Goal: Transaction & Acquisition: Purchase product/service

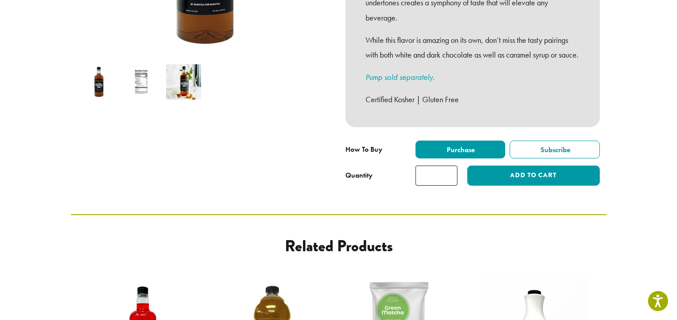
scroll to position [274, 0]
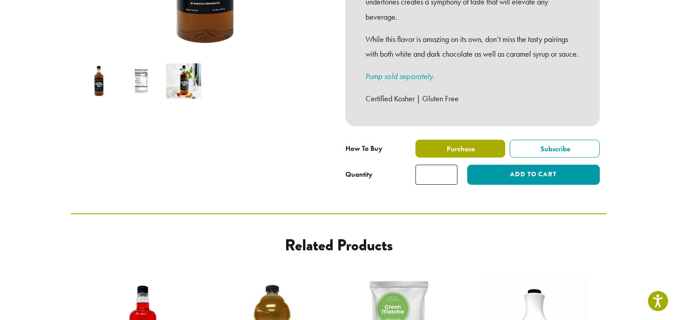
click at [480, 157] on label "Purchase" at bounding box center [460, 149] width 90 height 18
click at [497, 191] on div "**********" at bounding box center [473, 14] width 268 height 355
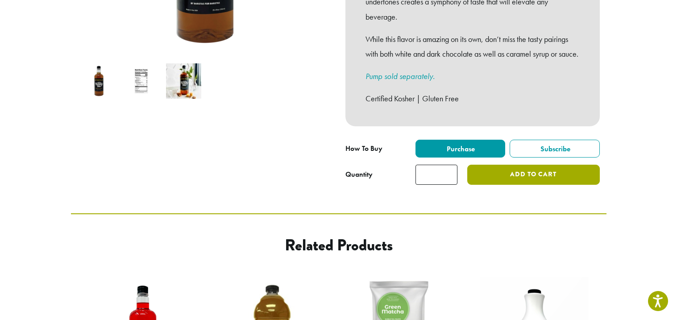
click at [543, 178] on button "Add to cart" at bounding box center [533, 175] width 132 height 20
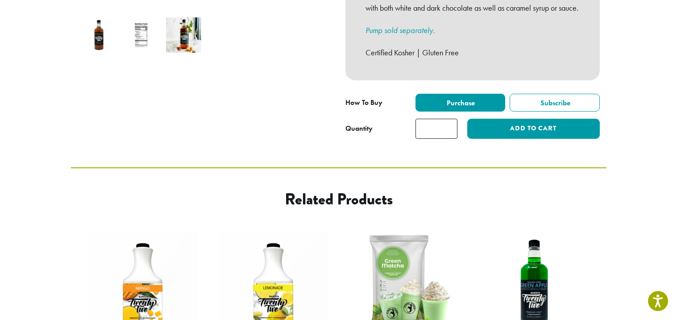
scroll to position [323, 0]
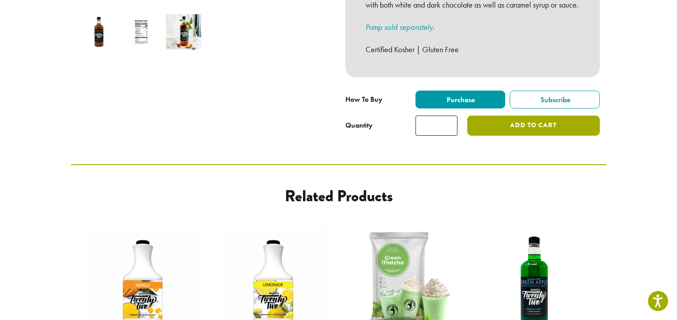
click at [544, 133] on button "Add to cart" at bounding box center [533, 126] width 132 height 20
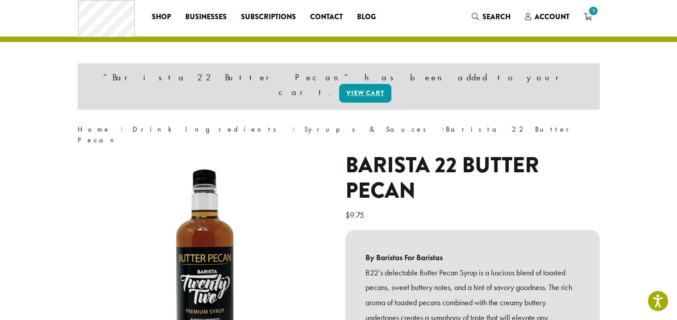
scroll to position [20, 0]
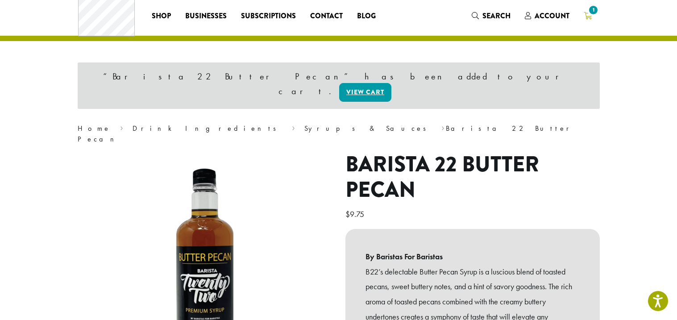
click at [592, 17] on link "1" at bounding box center [587, 15] width 22 height 15
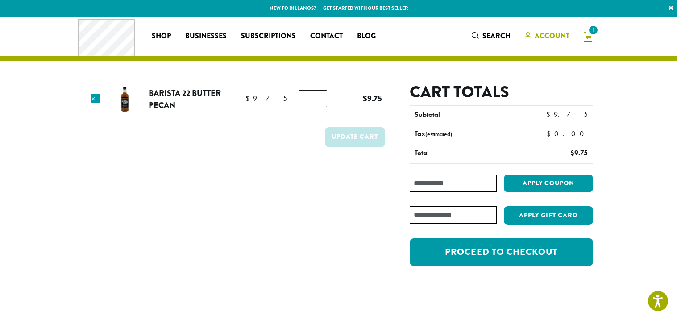
click at [544, 37] on span "Account" at bounding box center [551, 36] width 35 height 10
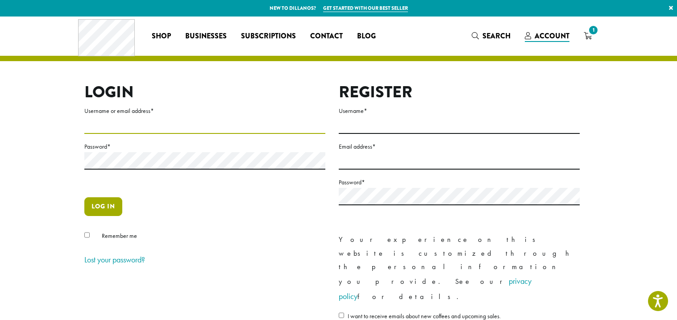
type input "**********"
click at [103, 208] on button "Log in" at bounding box center [103, 206] width 38 height 19
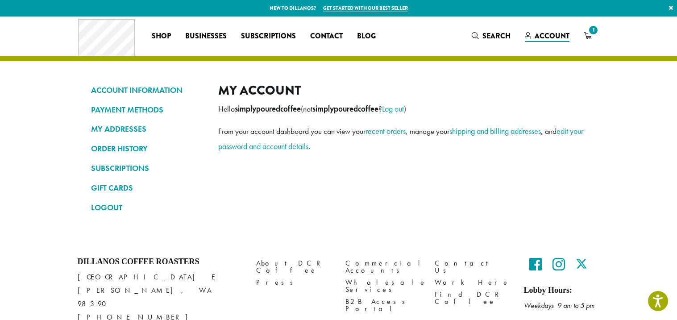
scroll to position [37, 0]
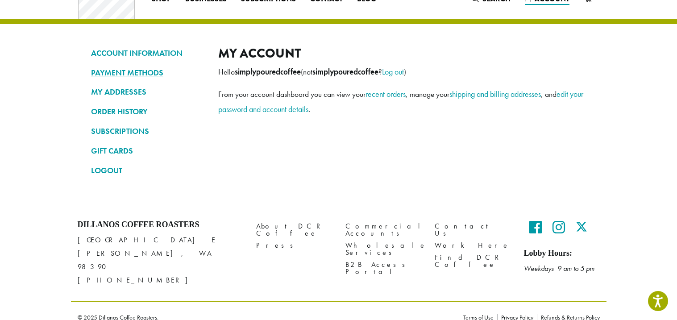
click at [112, 70] on link "PAYMENT METHODS" at bounding box center [148, 72] width 114 height 15
click at [101, 115] on link "ORDER HISTORY" at bounding box center [148, 111] width 114 height 15
click at [108, 113] on link "ORDER HISTORY" at bounding box center [148, 111] width 114 height 15
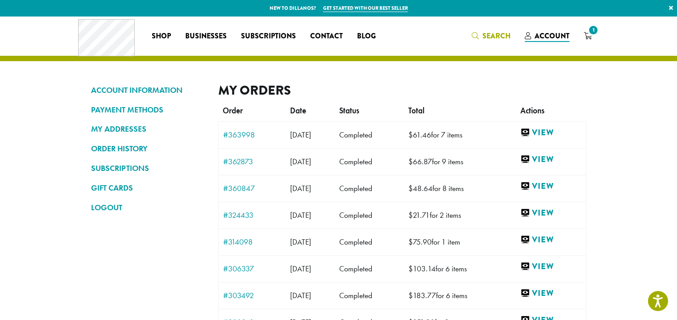
click at [491, 39] on span "Search" at bounding box center [496, 36] width 28 height 10
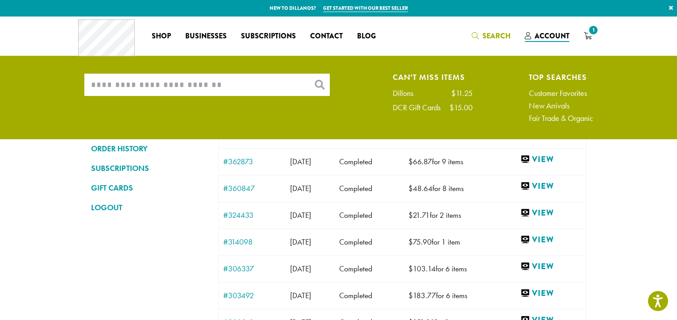
click at [145, 85] on input "What are you searching for?" at bounding box center [206, 85] width 245 height 22
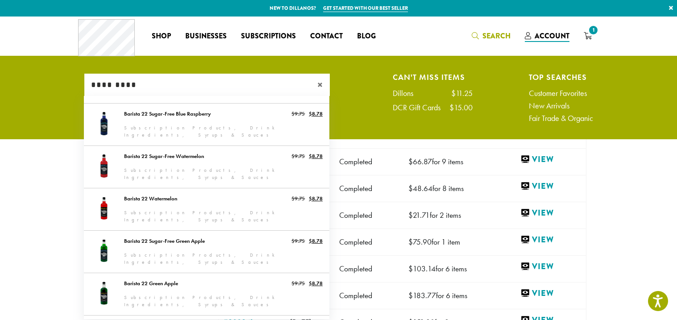
type input "*********"
click at [175, 90] on input "*********" at bounding box center [206, 85] width 245 height 22
click at [491, 31] on span "Search" at bounding box center [496, 36] width 28 height 10
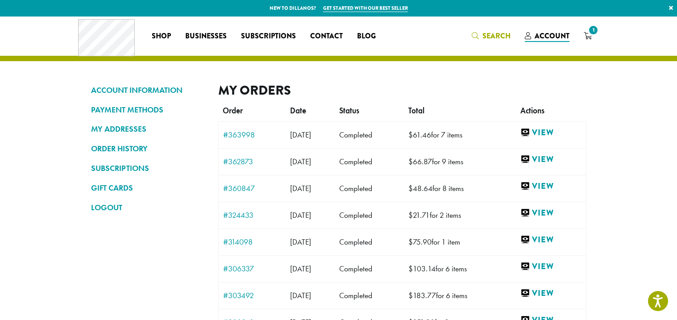
click at [485, 38] on span "Search" at bounding box center [496, 36] width 28 height 10
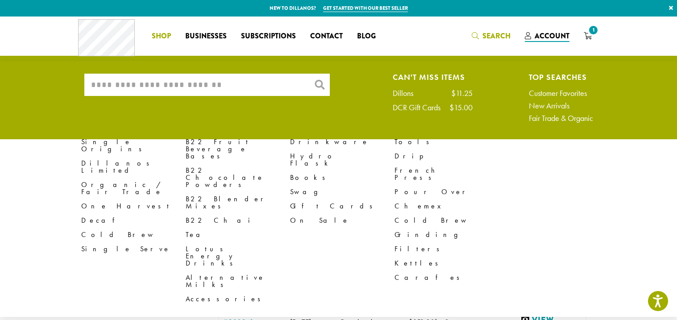
click at [171, 32] on link "Shop" at bounding box center [161, 36] width 33 height 14
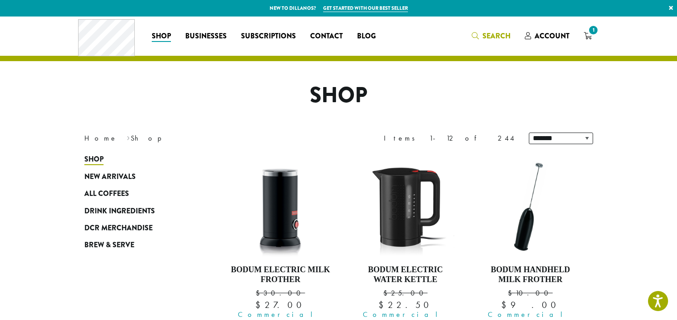
click at [495, 33] on span "Search" at bounding box center [496, 36] width 28 height 10
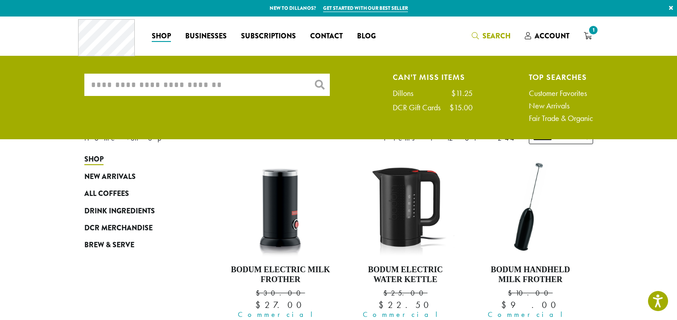
click at [164, 82] on input "What are you searching for?" at bounding box center [206, 85] width 245 height 22
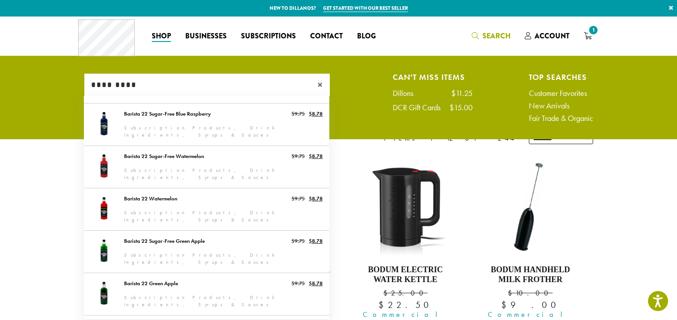
type input "*********"
click at [321, 86] on span "×" at bounding box center [323, 84] width 12 height 11
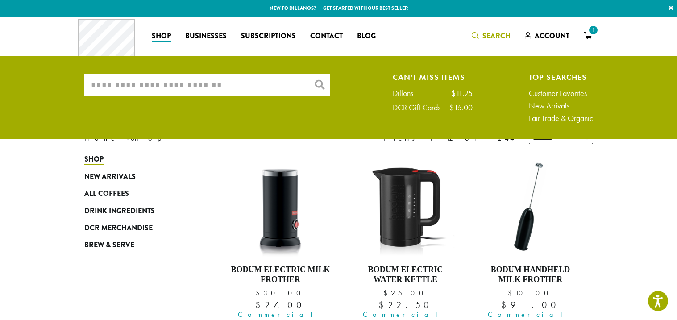
click at [108, 82] on input "What are you searching for?" at bounding box center [206, 85] width 245 height 22
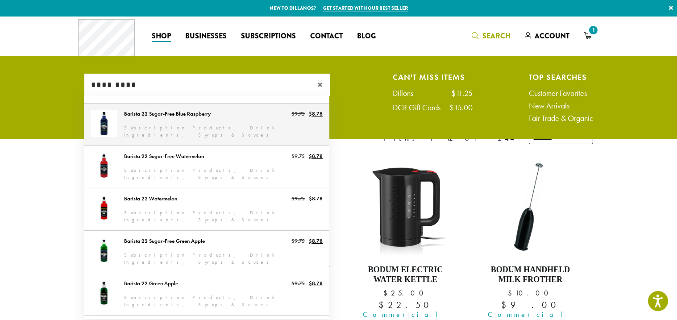
type input "*********"
click at [257, 127] on link "Barista 22 Sugar-Free Blue Raspberry" at bounding box center [206, 124] width 245 height 42
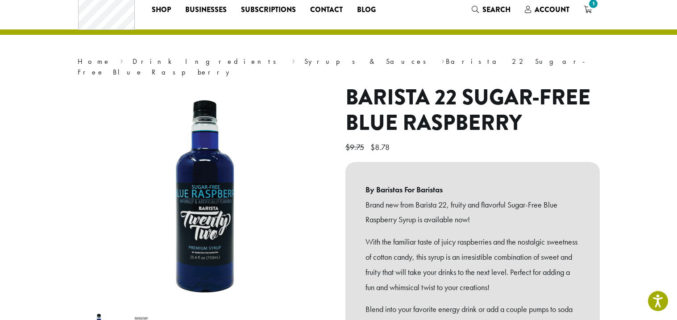
scroll to position [27, 0]
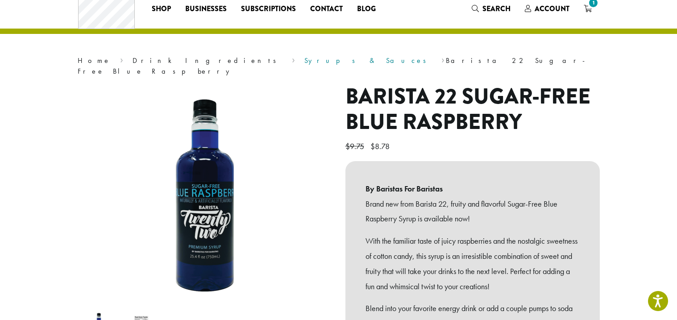
click at [304, 63] on link "Syrups & Sauces" at bounding box center [368, 60] width 128 height 9
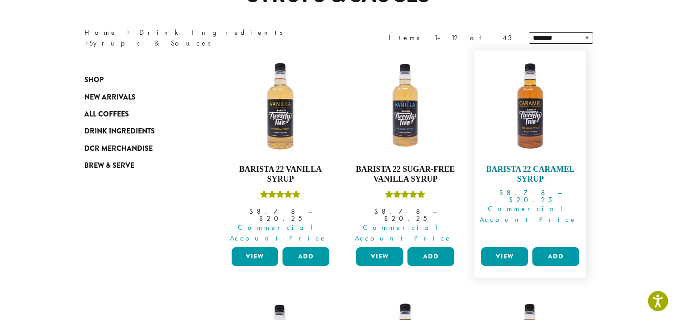
scroll to position [103, 0]
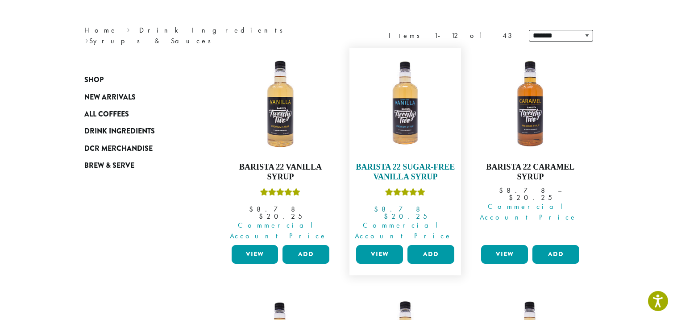
click at [404, 105] on img at bounding box center [405, 104] width 103 height 103
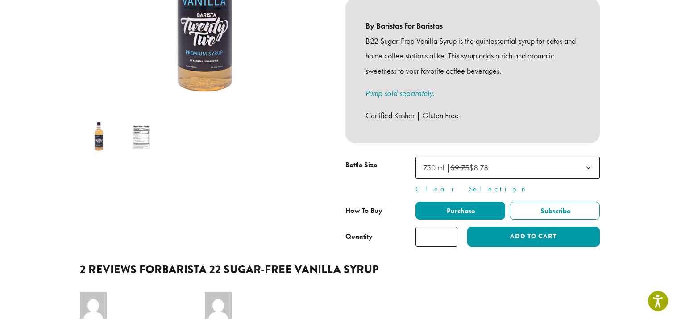
scroll to position [234, 0]
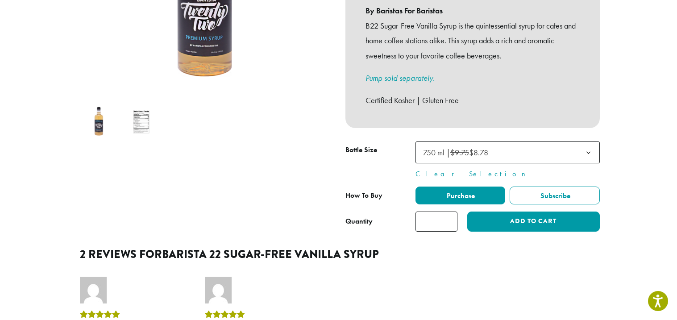
click at [513, 146] on span "750 ml | $9.75 $8.78" at bounding box center [507, 152] width 184 height 22
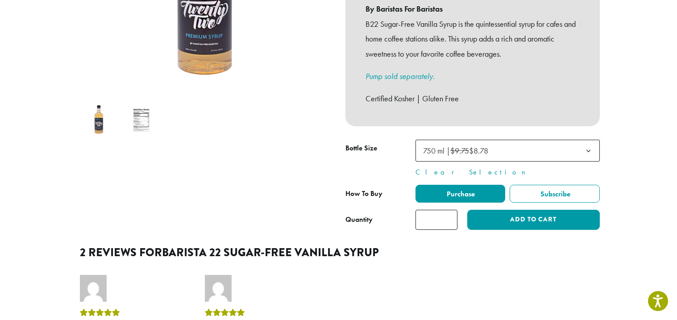
scroll to position [0, 0]
